Goal: Navigation & Orientation: Go to known website

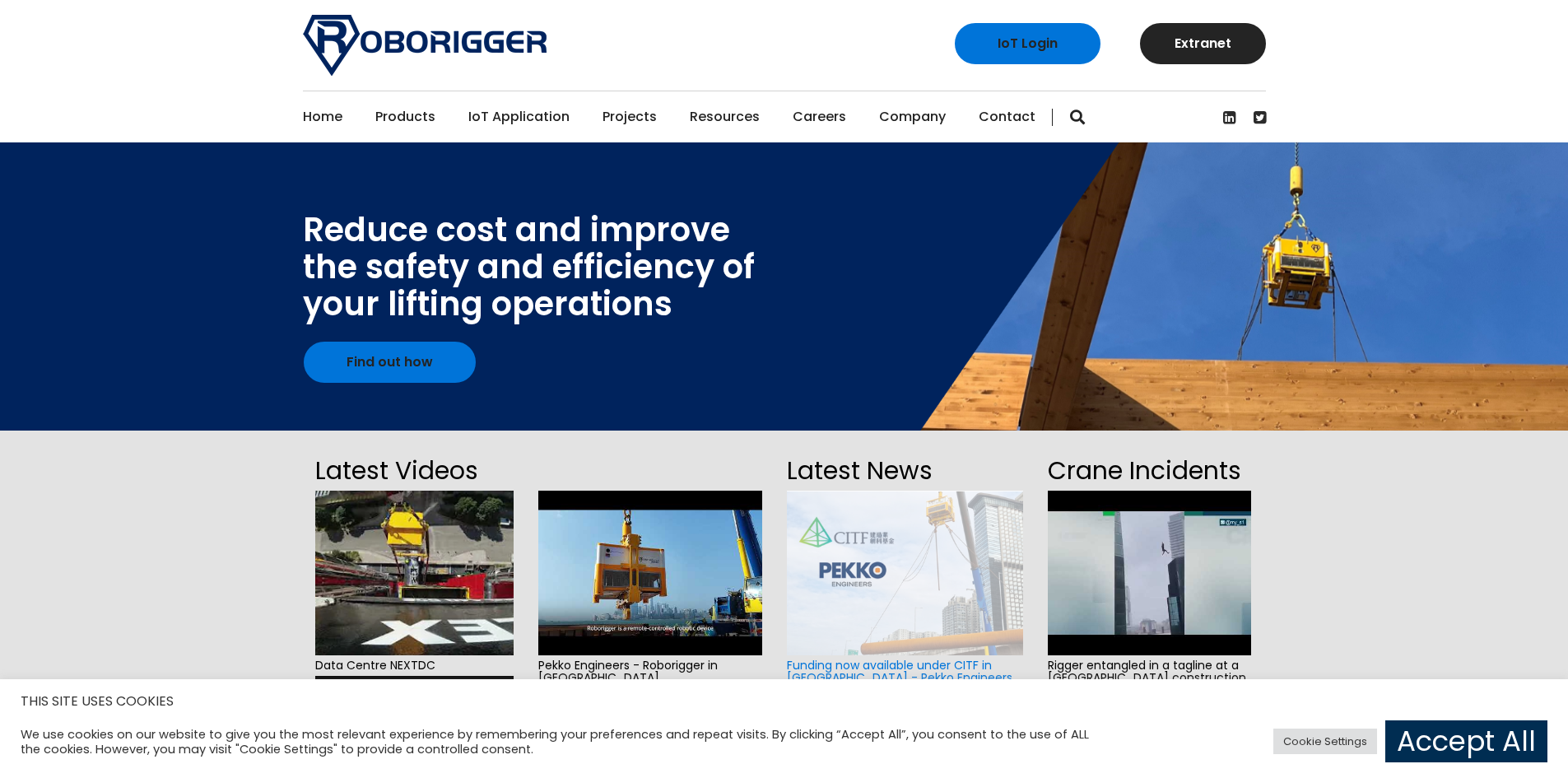
click at [1426, 741] on link "Accept All" at bounding box center [1466, 742] width 162 height 42
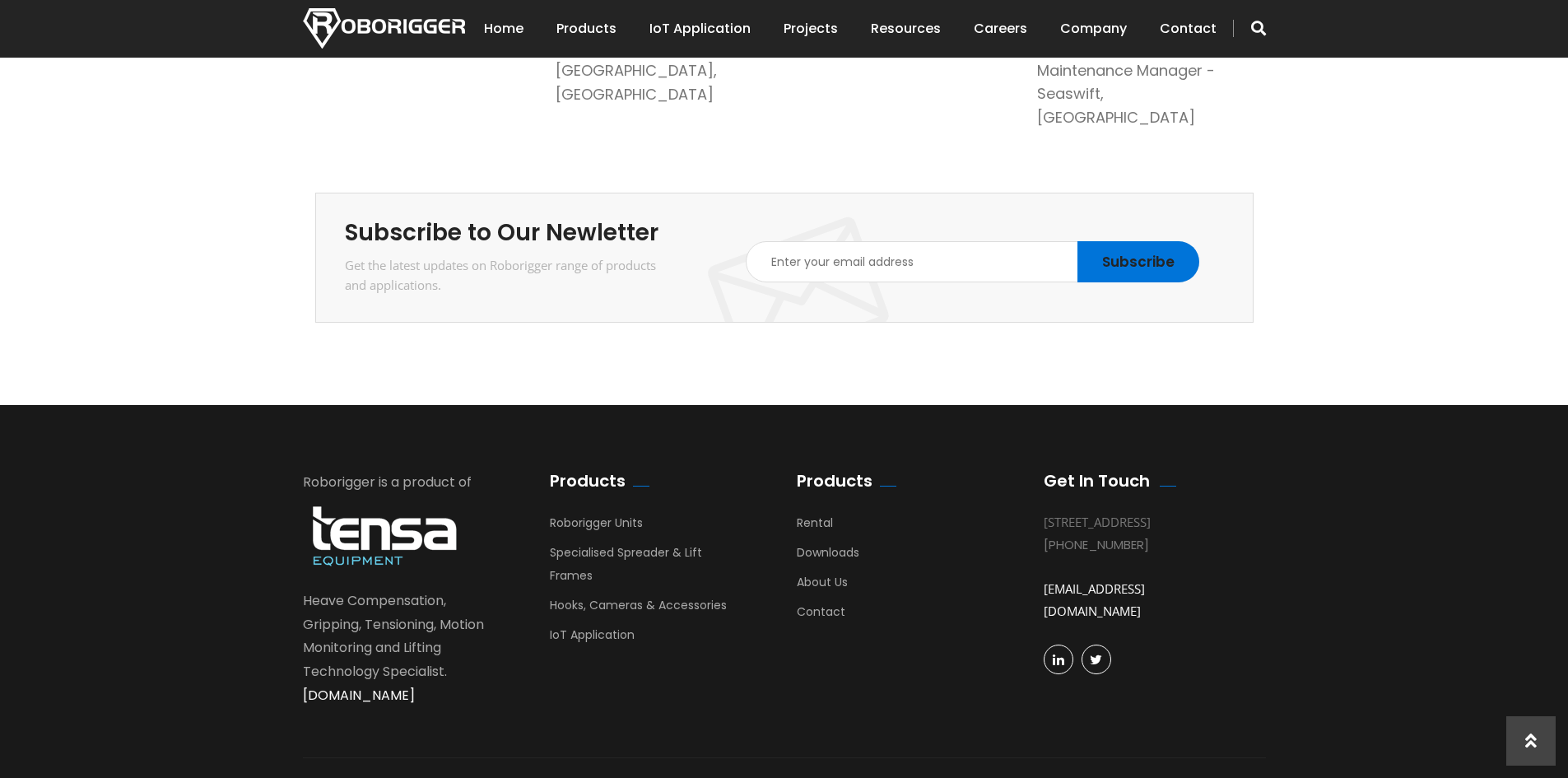
scroll to position [2855, 0]
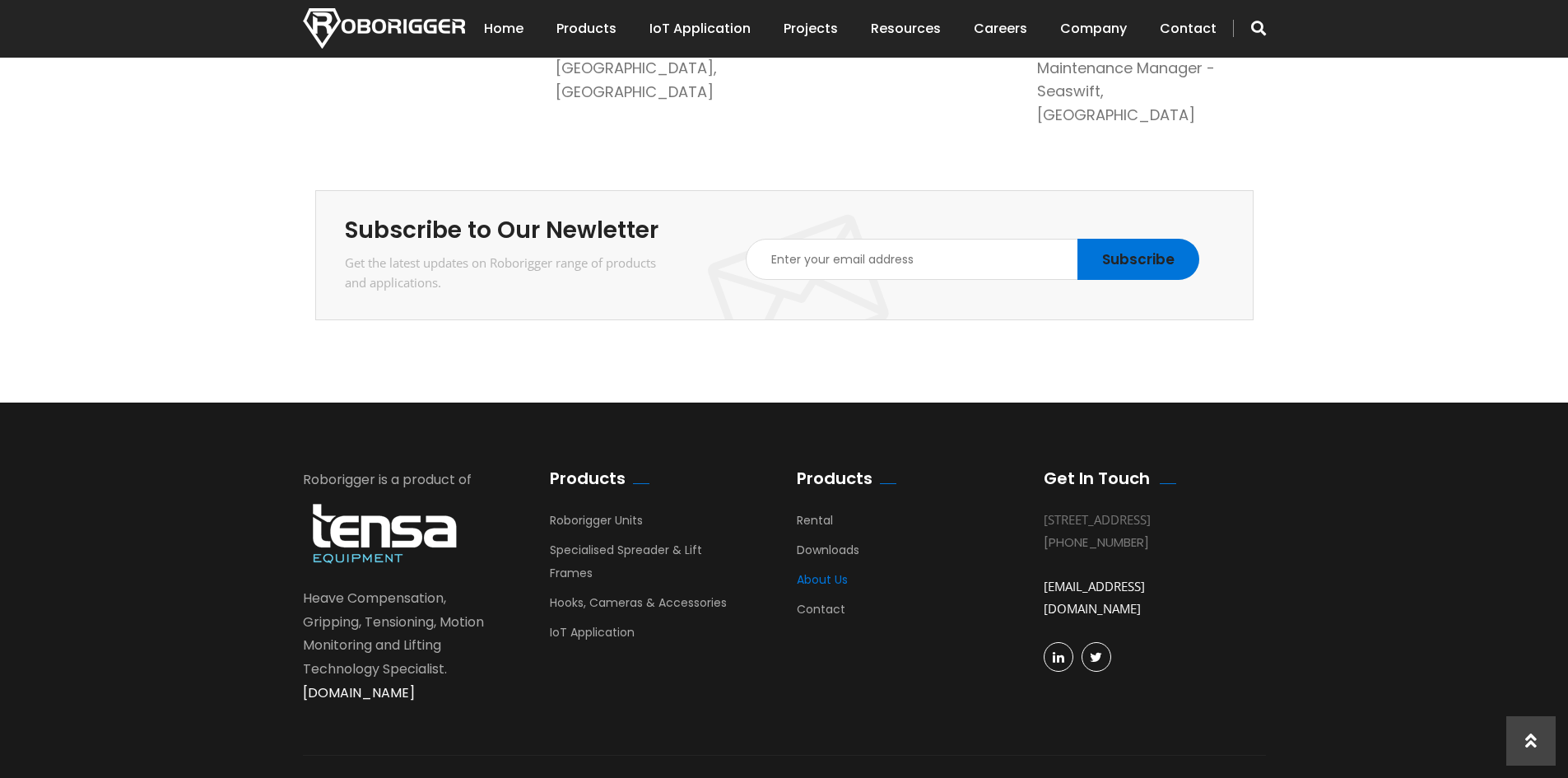
click at [817, 571] on link "About Us" at bounding box center [822, 583] width 51 height 25
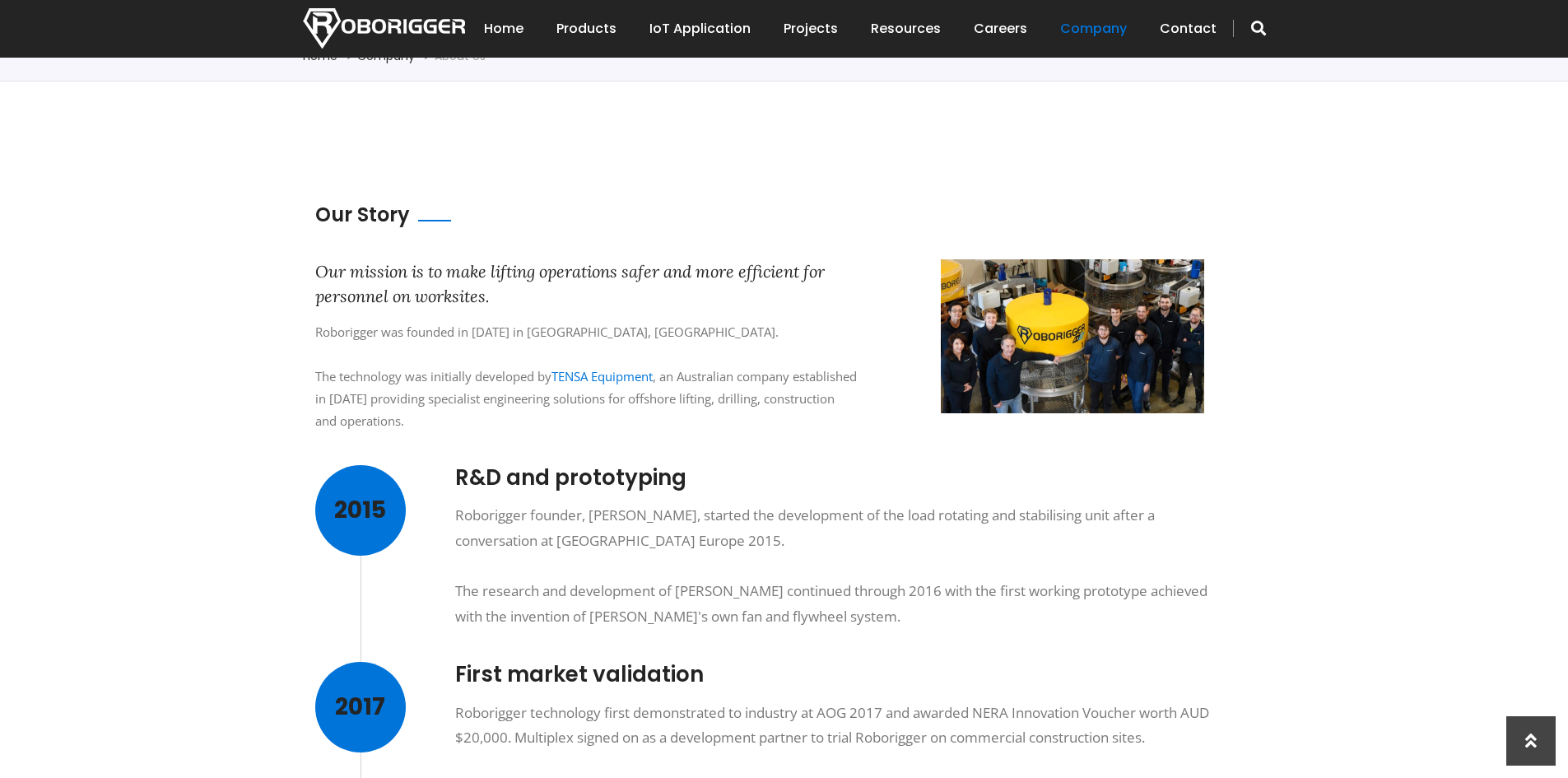
scroll to position [247, 0]
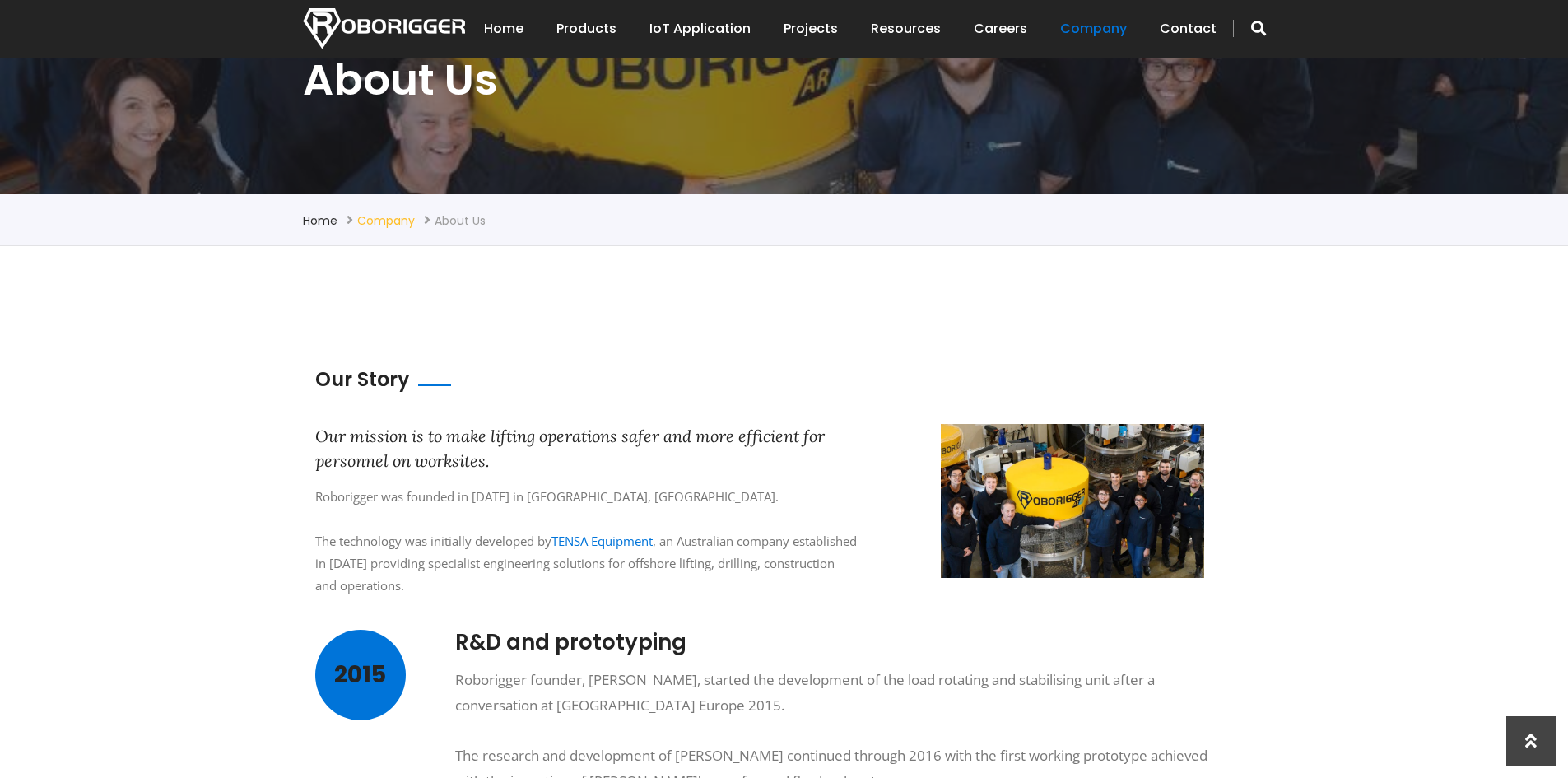
click at [375, 221] on link "Company" at bounding box center [386, 221] width 58 height 17
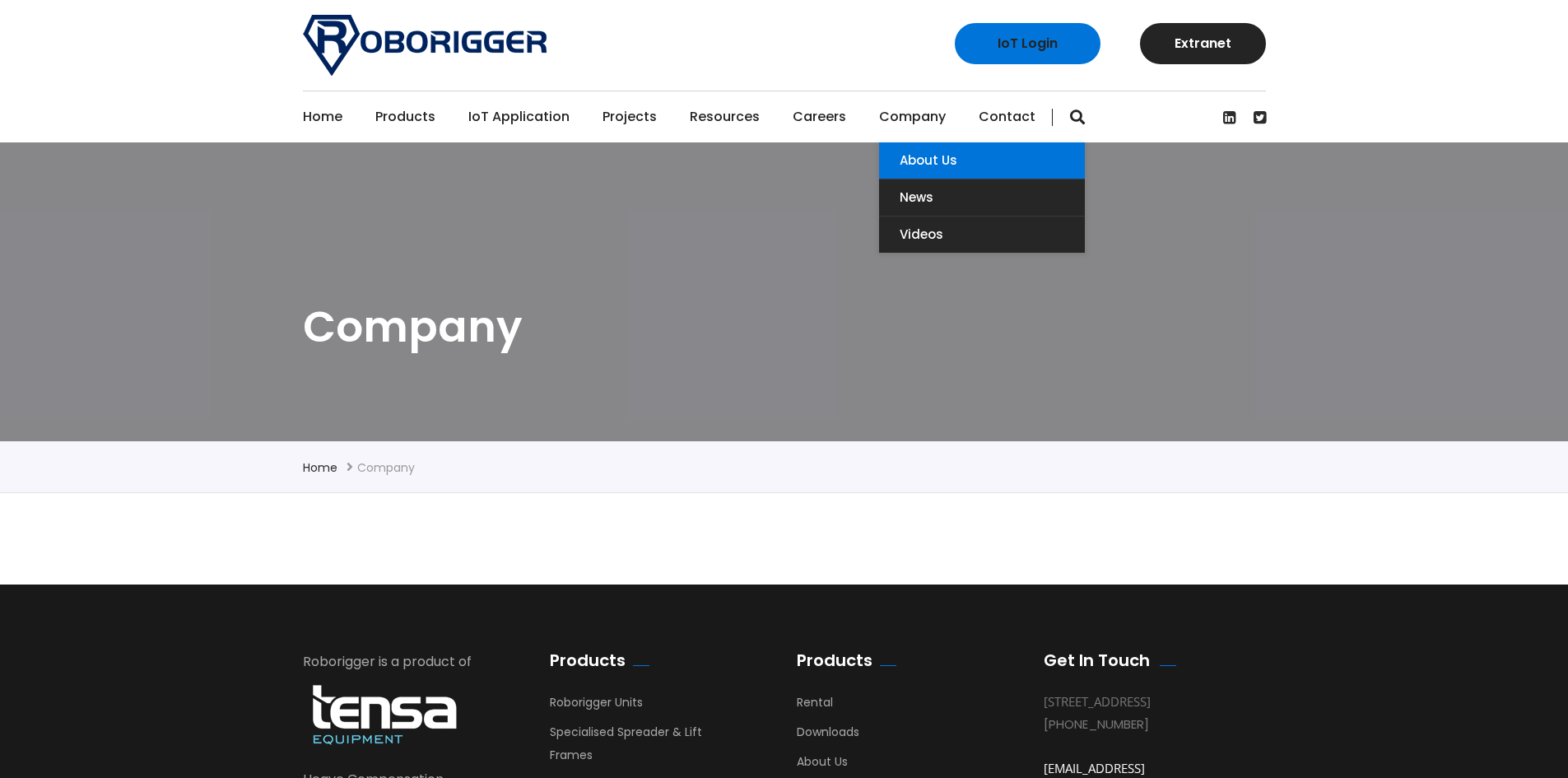
click at [892, 163] on link "About Us" at bounding box center [981, 161] width 206 height 36
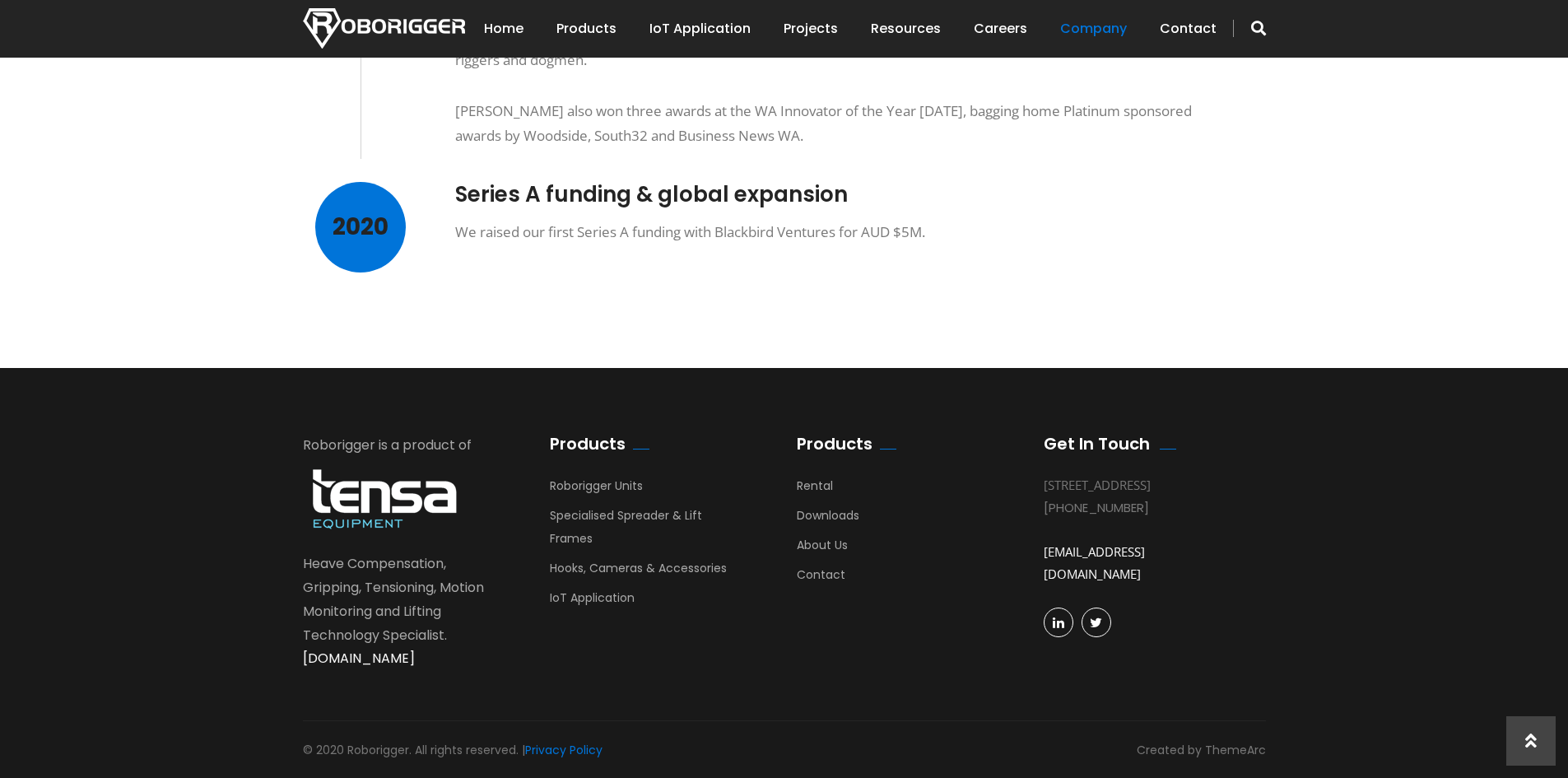
scroll to position [1435, 0]
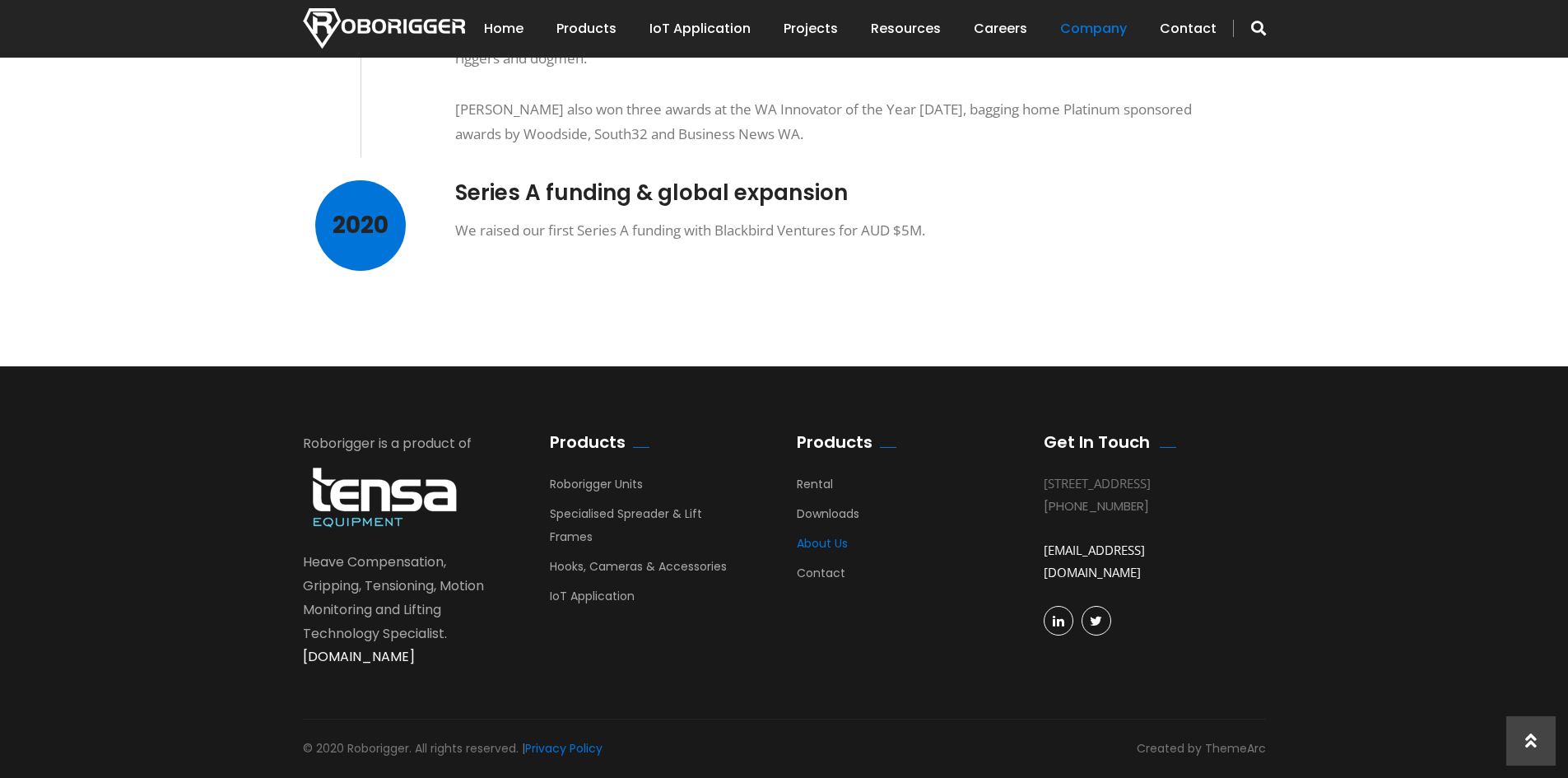
click at [826, 541] on link "About Us" at bounding box center [822, 548] width 51 height 25
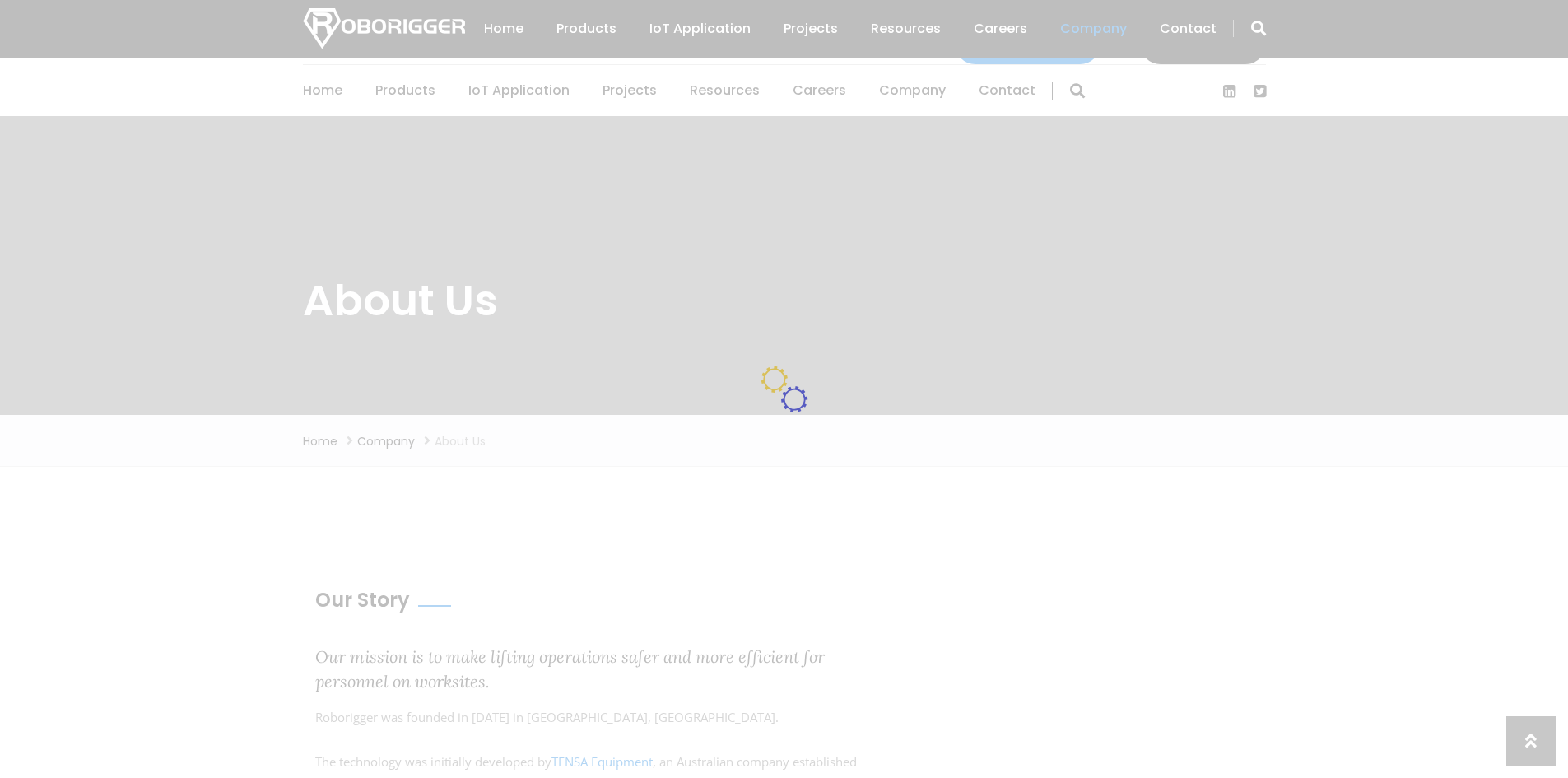
scroll to position [1408, 0]
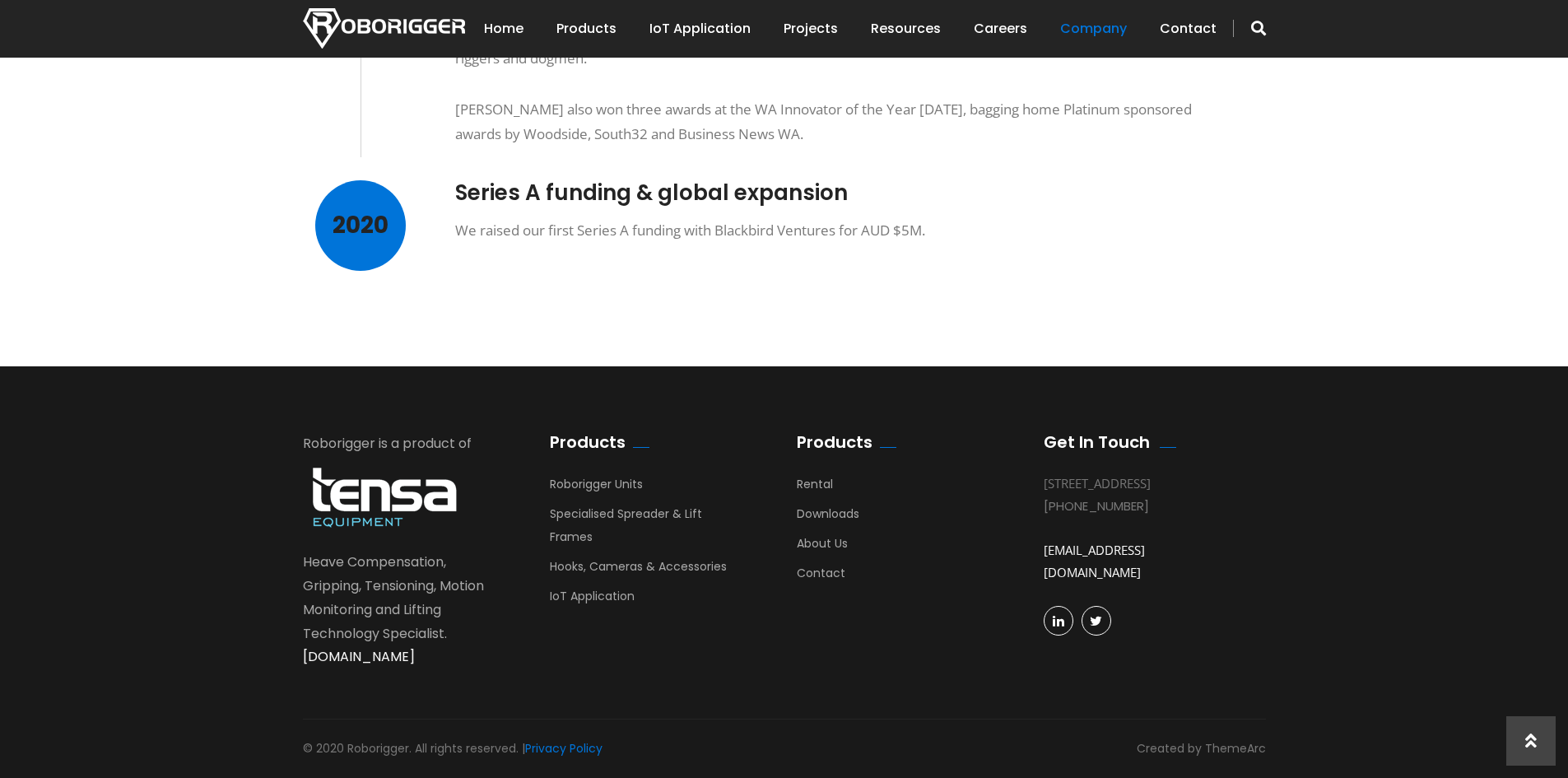
click at [385, 656] on link "[DOMAIN_NAME]" at bounding box center [359, 656] width 112 height 19
